Goal: Task Accomplishment & Management: Complete application form

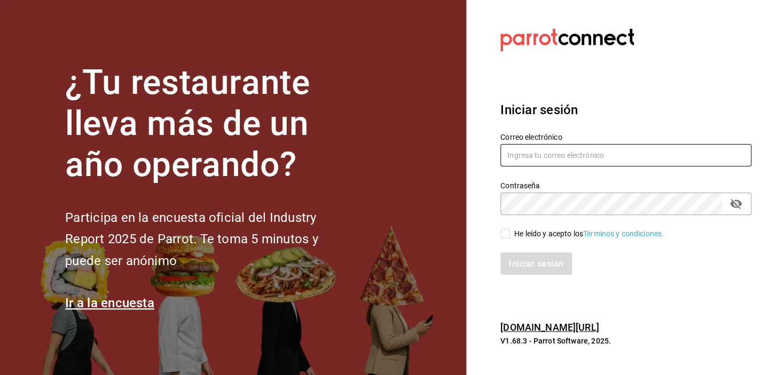
type input "[EMAIL_ADDRESS][DOMAIN_NAME]"
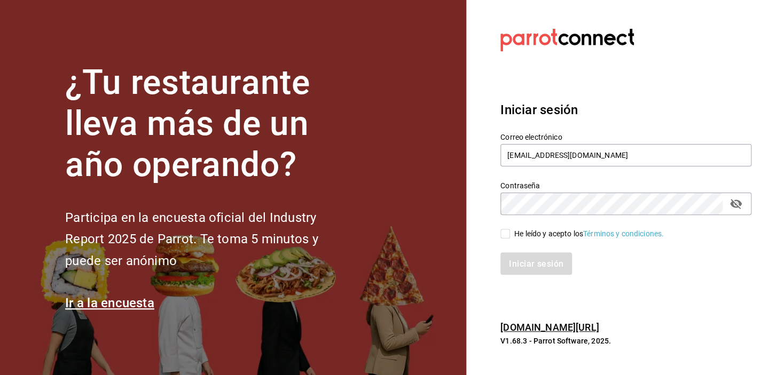
click at [504, 234] on input "He leído y acepto los Términos y condiciones." at bounding box center [505, 234] width 10 height 10
checkbox input "true"
click at [521, 269] on button "Iniciar sesión" at bounding box center [536, 264] width 73 height 22
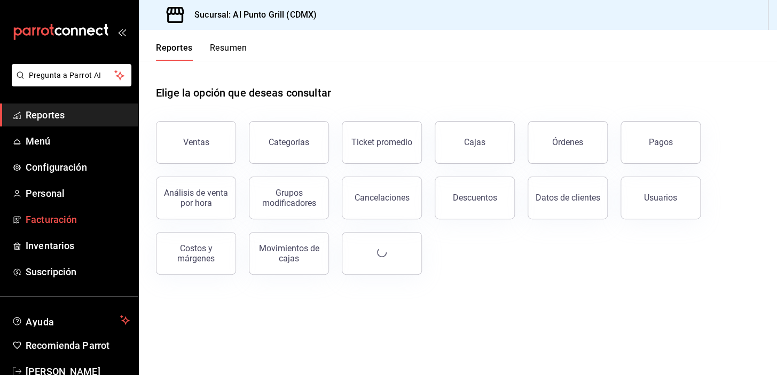
click at [56, 218] on span "Facturación" at bounding box center [78, 219] width 104 height 14
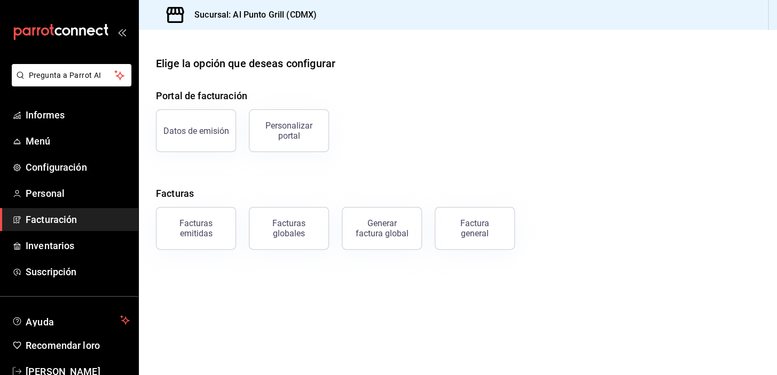
click at [432, 219] on div "Factura general" at bounding box center [468, 222] width 93 height 56
click at [437, 220] on div "Factura general" at bounding box center [468, 222] width 93 height 56
click at [444, 224] on button "Factura general" at bounding box center [475, 228] width 80 height 43
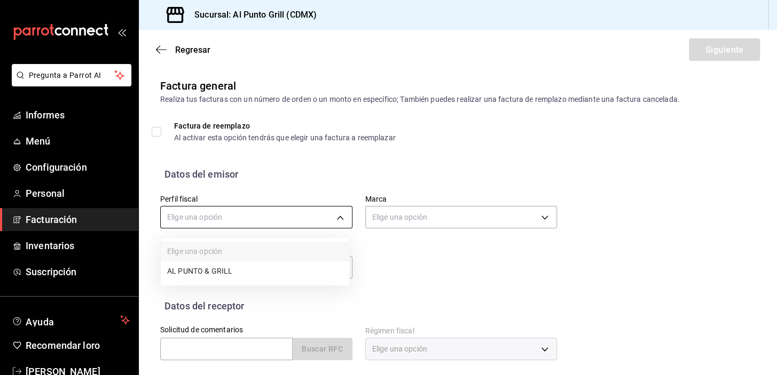
click at [332, 214] on body "Pregunta a Parrot AI Informes Menú Configuración Personal Facturación Inventari…" at bounding box center [388, 187] width 777 height 375
click at [214, 268] on font "AL PUNTO Y PARRILLA" at bounding box center [206, 272] width 78 height 9
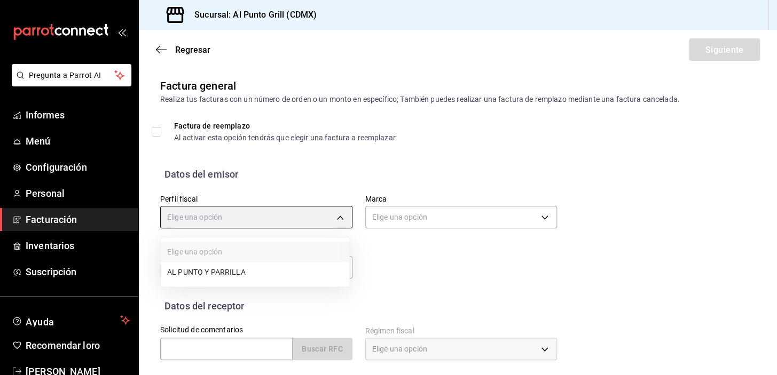
type input "711c2bc8-79b3-43e0-95de-ea7f23beadbf"
type input "359452a4-77df-4a2a-96d1-dbb27ae34e49"
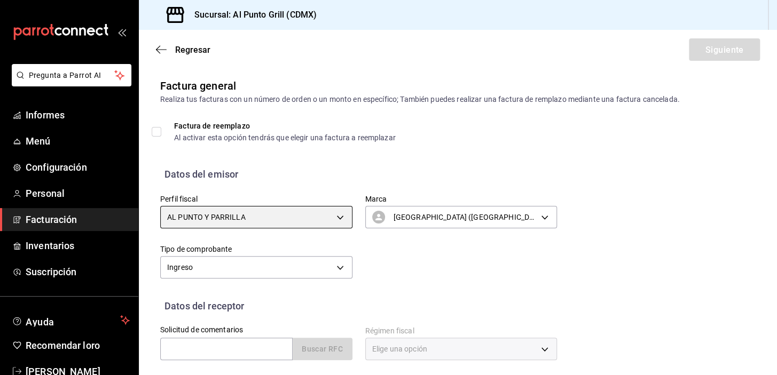
scroll to position [97, 0]
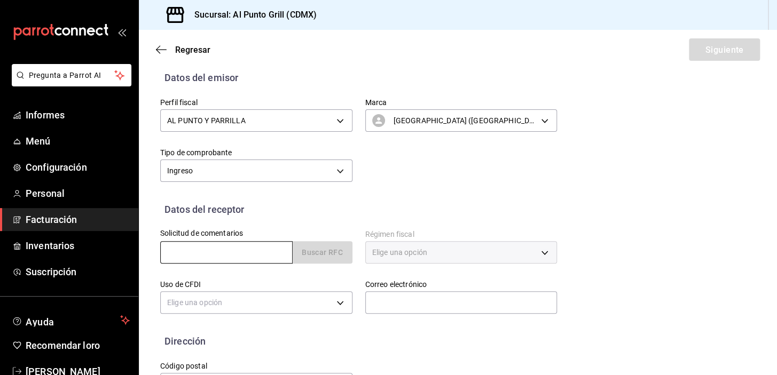
click at [248, 254] on input "text" at bounding box center [226, 252] width 132 height 22
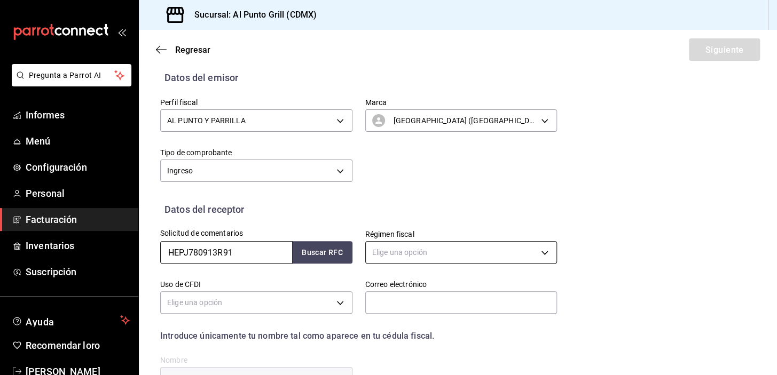
type input "HEPJ780913R91"
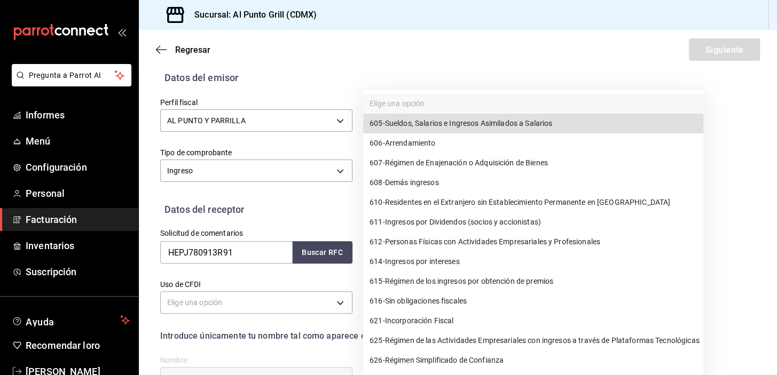
click at [377, 253] on body "Pregunta a Parrot AI Informes Menú Configuración Personal Facturación Inventari…" at bounding box center [388, 187] width 777 height 375
click at [440, 244] on font "Personas Físicas con Actividades Empresariales y Profesionales" at bounding box center [492, 242] width 215 height 9
type input "612"
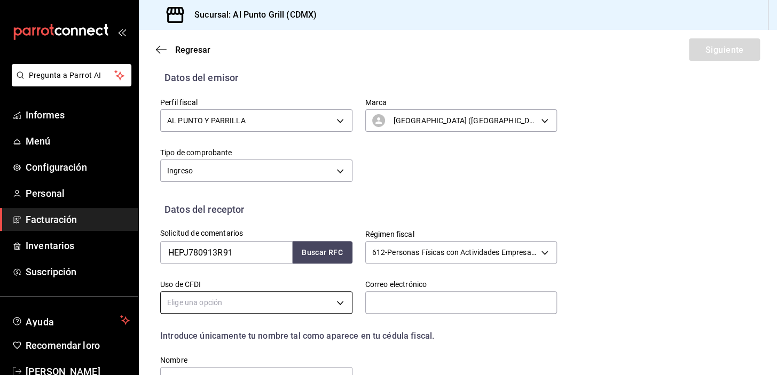
click at [322, 302] on body "Pregunta a Parrot AI Informes Menú Configuración Personal Facturación Inventari…" at bounding box center [388, 187] width 777 height 375
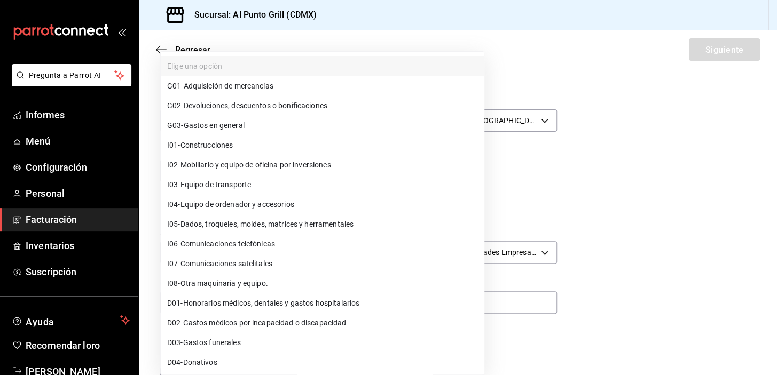
click at [237, 122] on font "Gastos en general" at bounding box center [214, 125] width 61 height 9
type input "G03"
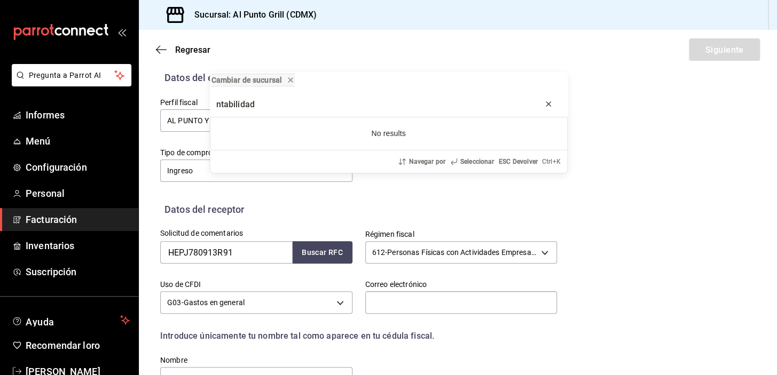
type input "ntabilidad"
click at [547, 104] on icon "barra de progreso" at bounding box center [548, 104] width 9 height 9
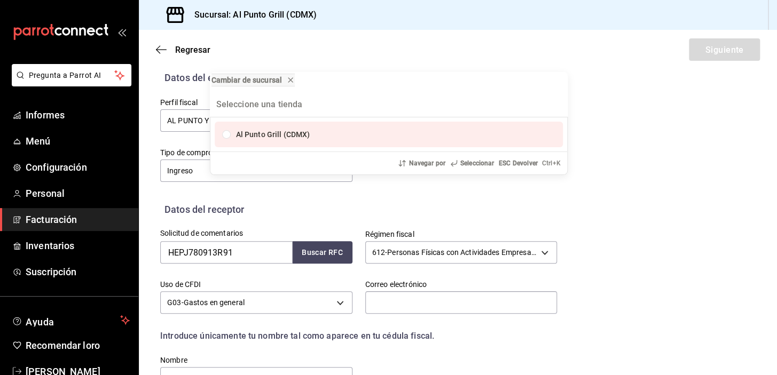
click at [613, 108] on div "Cambiar de sucursal Al Punto Grill (CDMX) Navegar por Seleccionar ESC Devolver …" at bounding box center [388, 187] width 777 height 375
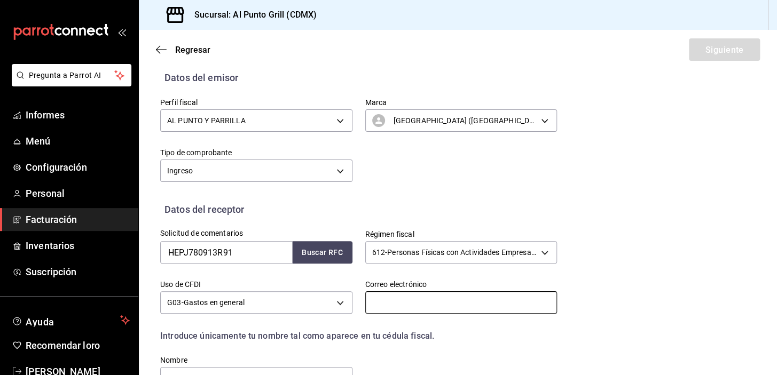
click at [387, 299] on input "text" at bounding box center [461, 302] width 192 height 22
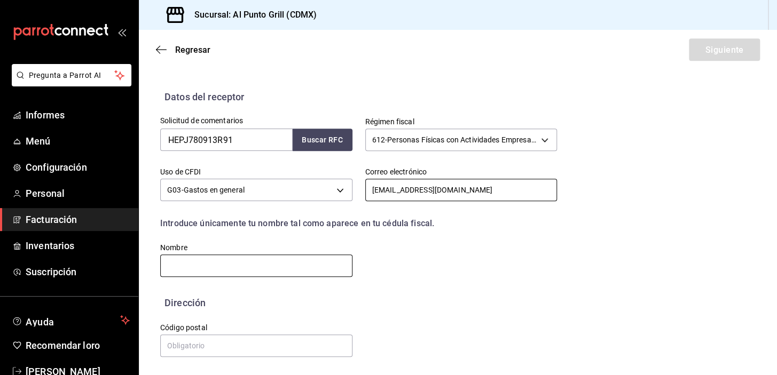
type input "contabilidadherandi@gmail.com"
click at [183, 259] on input "text" at bounding box center [256, 266] width 192 height 22
type input "JOSE HERNANDEZ PEDRAZA"
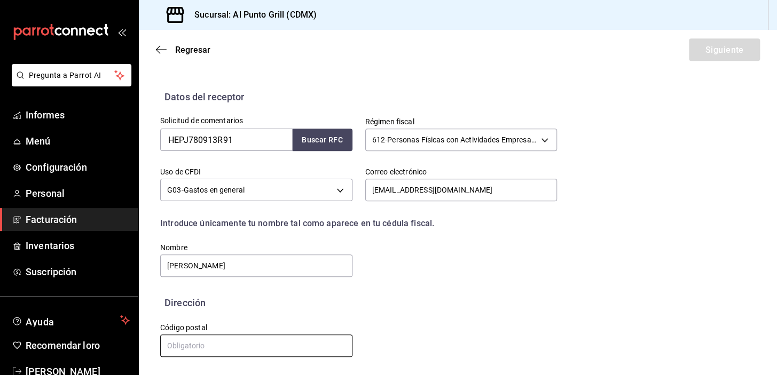
click at [208, 341] on input "text" at bounding box center [256, 346] width 192 height 22
type input "54910"
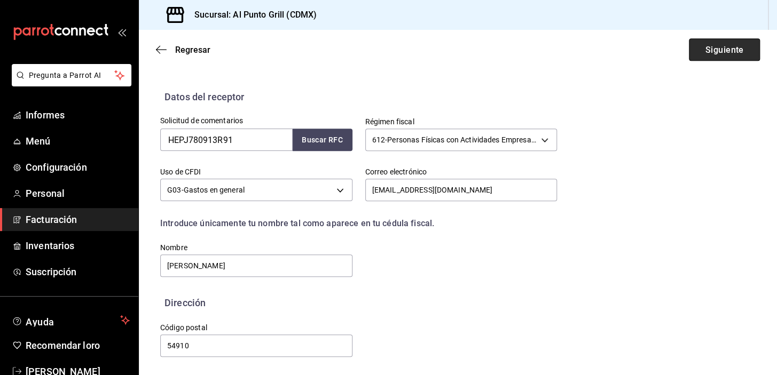
click at [715, 52] on font "Siguiente" at bounding box center [724, 49] width 38 height 10
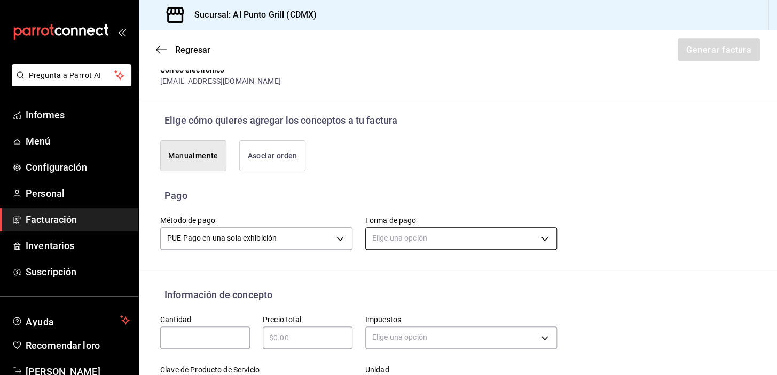
click at [462, 232] on body "Pregunta a Parrot AI Informes Menú Configuración Personal Facturación Inventari…" at bounding box center [388, 187] width 777 height 375
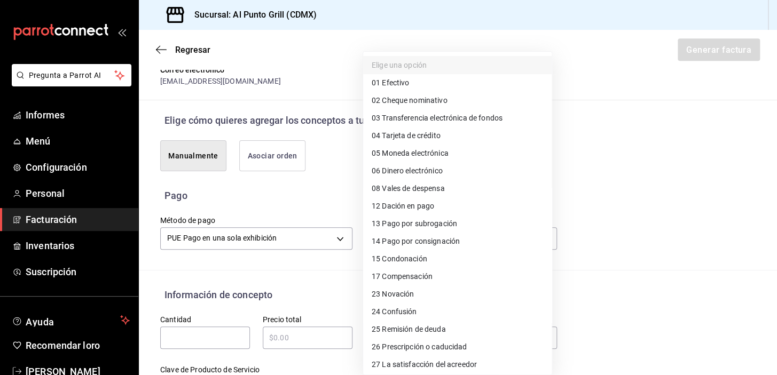
click at [437, 138] on font "Tarjeta de crédito" at bounding box center [411, 135] width 58 height 9
type input "04"
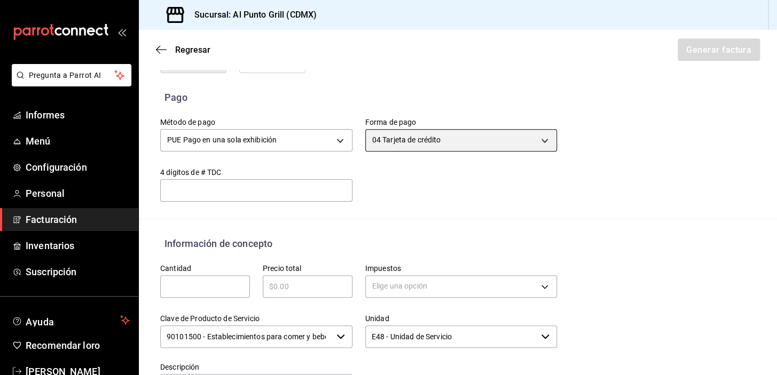
scroll to position [355, 0]
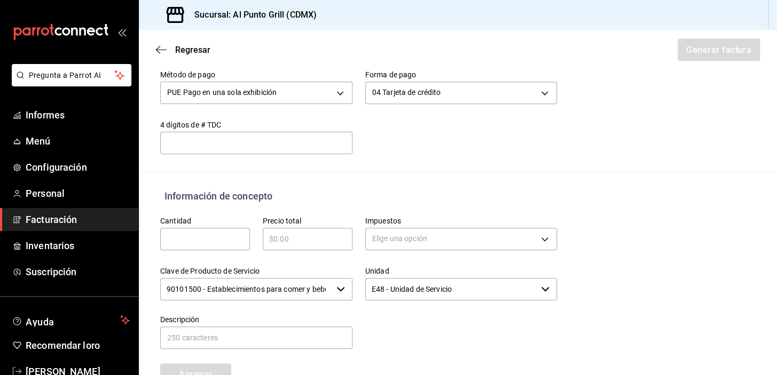
click at [178, 233] on input "text" at bounding box center [205, 239] width 90 height 13
type input "1"
click at [276, 241] on input "text" at bounding box center [308, 239] width 90 height 13
type input "$680"
click at [422, 238] on body "Pregunta a Parrot AI Informes Menú Configuración Personal Facturación Inventari…" at bounding box center [388, 187] width 777 height 375
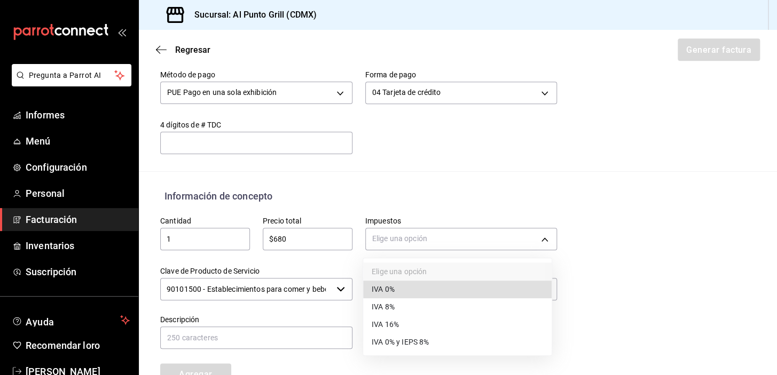
click at [400, 319] on li "IVA 16%" at bounding box center [457, 325] width 188 height 18
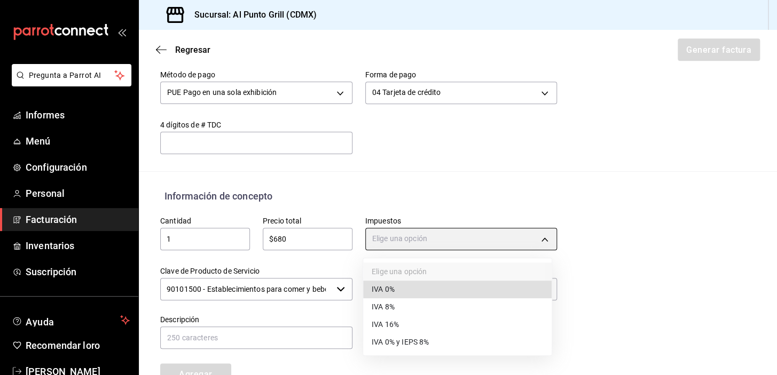
type input "IVA_16"
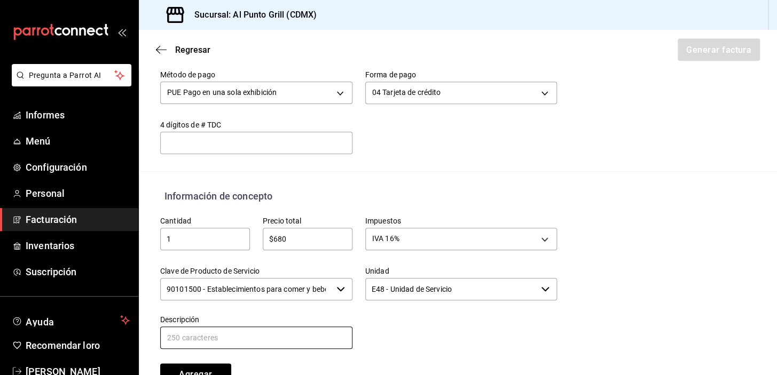
click at [215, 334] on input "text" at bounding box center [256, 338] width 192 height 22
type input "CONSUMO DE ALIMENTOS"
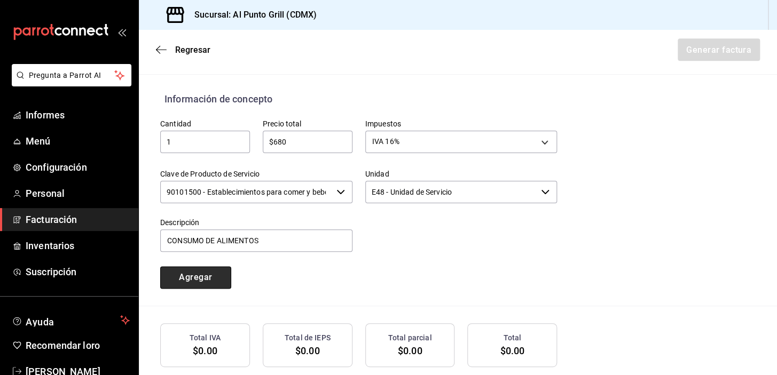
click at [214, 272] on button "Agregar" at bounding box center [195, 277] width 71 height 22
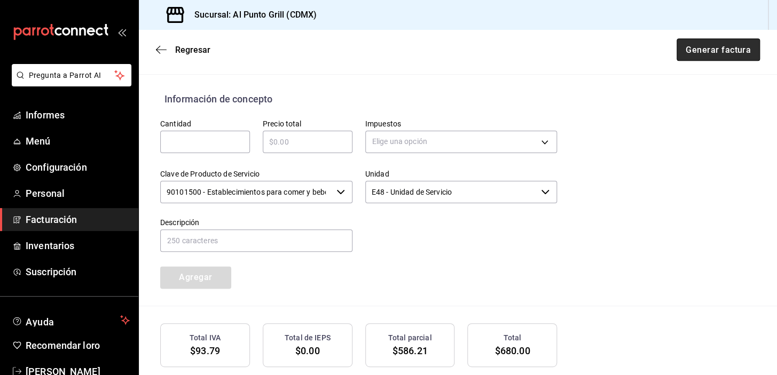
click at [715, 48] on font "Generar factura" at bounding box center [717, 49] width 65 height 10
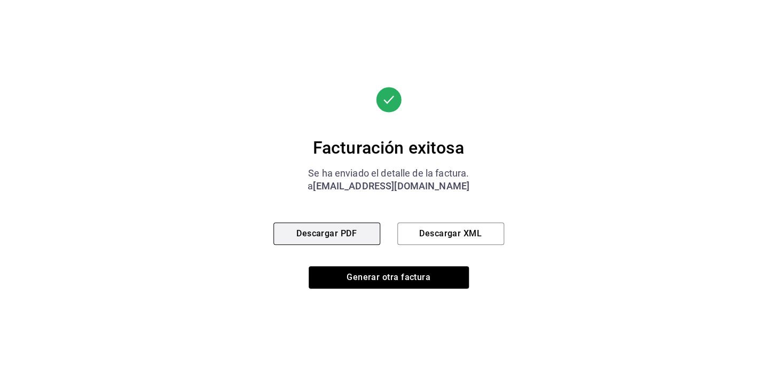
click at [312, 234] on font "Descargar PDF" at bounding box center [326, 233] width 60 height 10
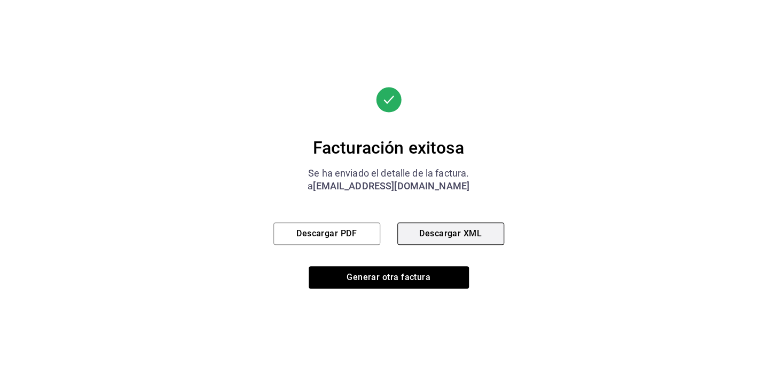
click at [428, 228] on font "Descargar XML" at bounding box center [450, 233] width 62 height 10
